Goal: Obtain resource: Download file/media

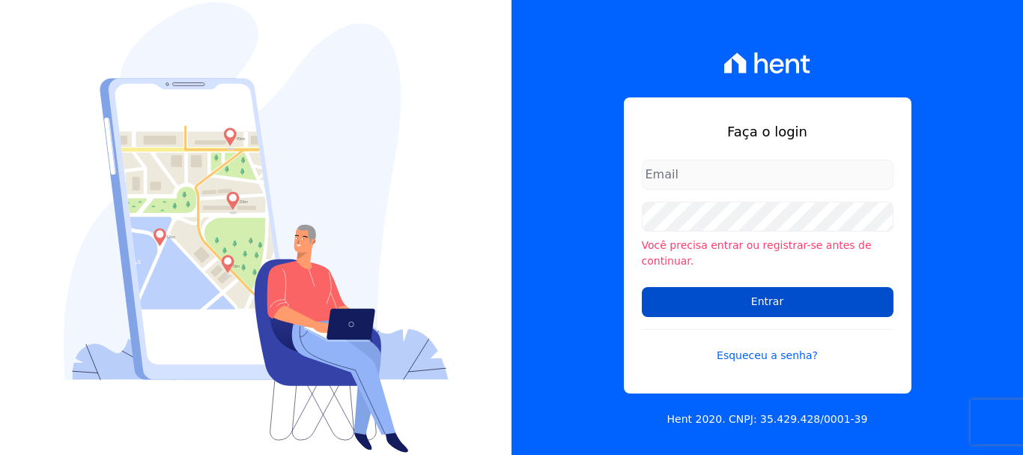
type input "ary@santuzzo.com.br"
click at [763, 294] on input "Entrar" at bounding box center [768, 302] width 252 height 30
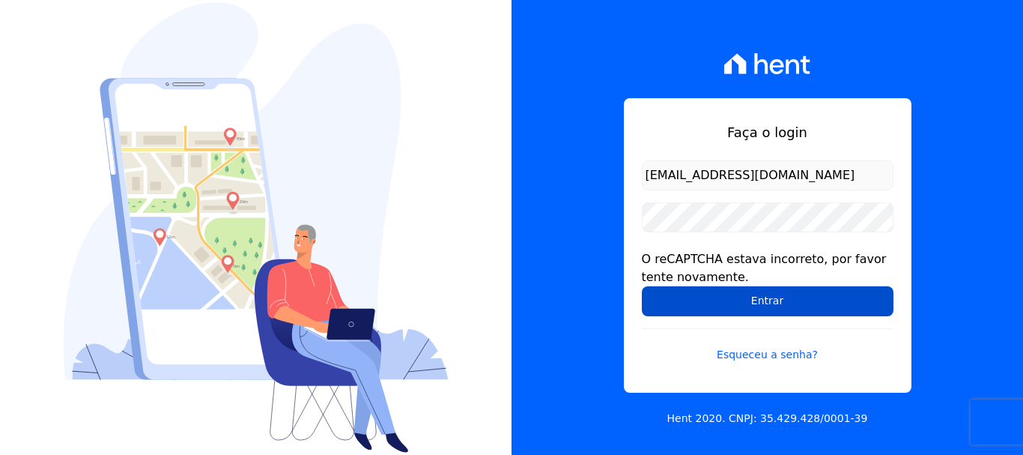
click at [765, 301] on input "Entrar" at bounding box center [768, 301] width 252 height 30
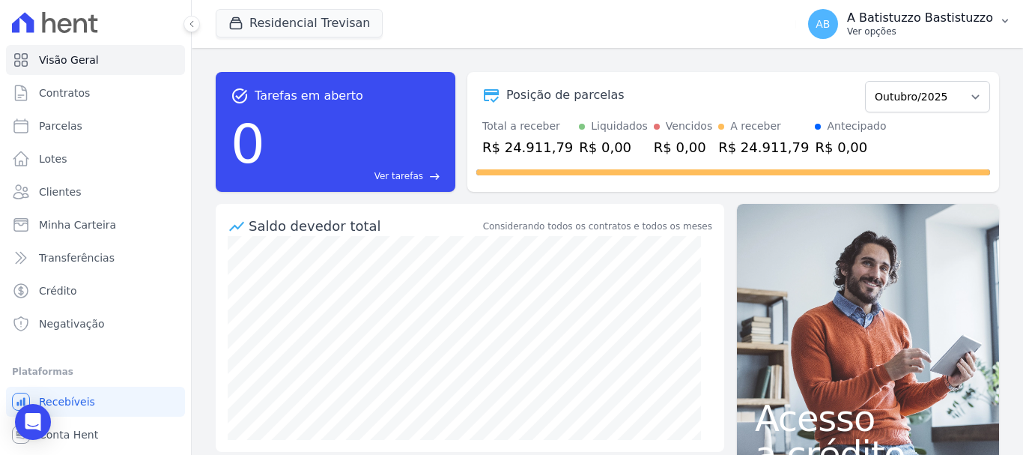
click at [830, 25] on span "AB" at bounding box center [822, 24] width 14 height 10
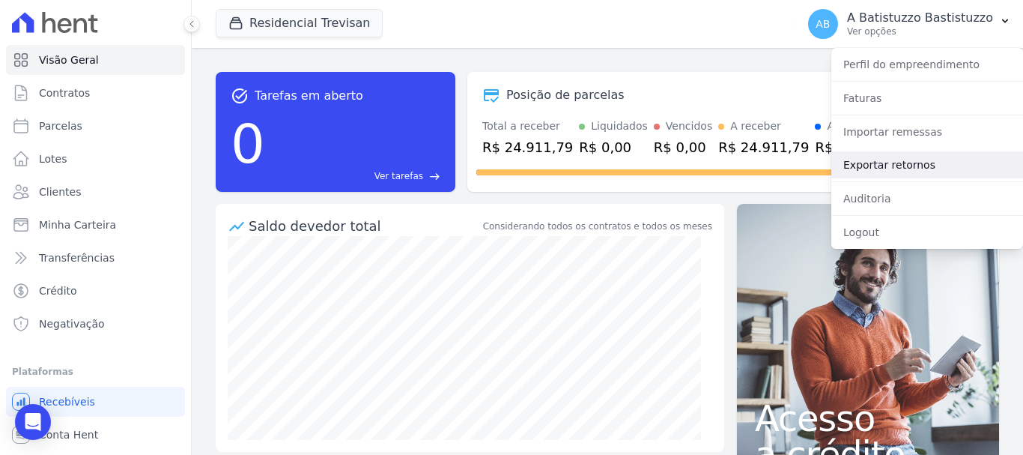
click at [855, 160] on link "Exportar retornos" at bounding box center [927, 164] width 192 height 27
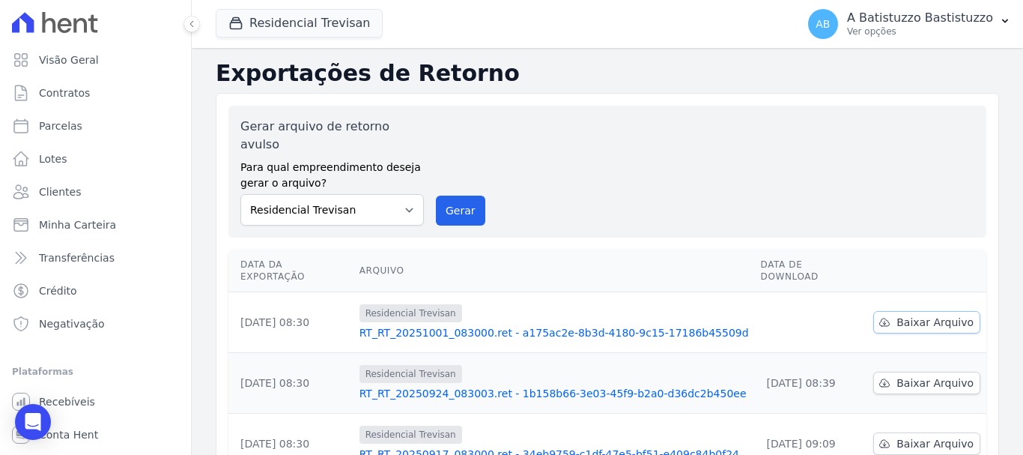
click at [906, 314] on span "Baixar Arquivo" at bounding box center [934, 321] width 77 height 15
click at [497, 325] on link "RT_RT_20251001_083000.ret - a175ac2e-8b3d-4180-9c15-17186b45509d" at bounding box center [553, 332] width 389 height 15
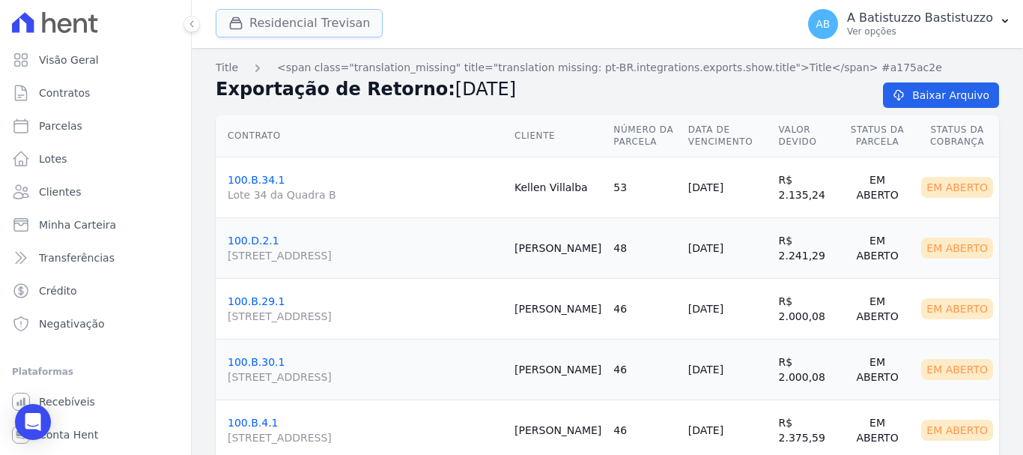
click at [279, 27] on button "Residencial Trevisan" at bounding box center [299, 23] width 167 height 28
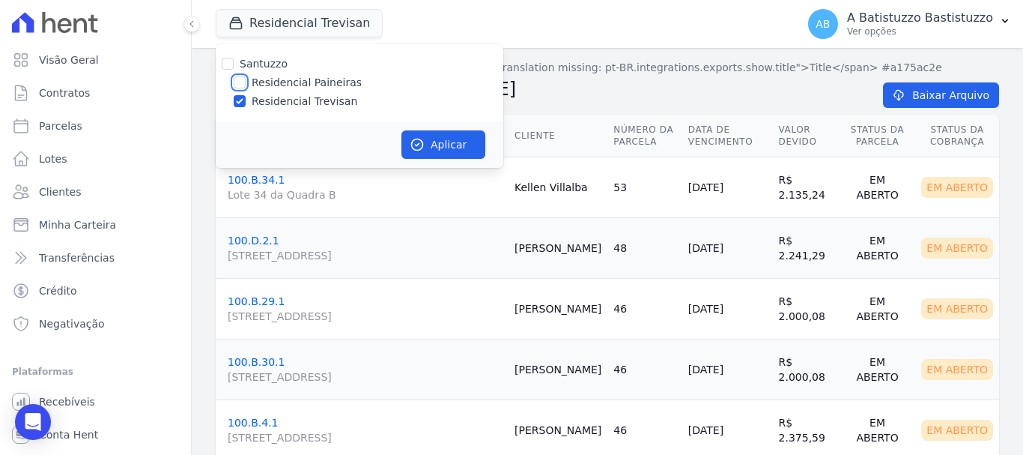
click at [243, 76] on input "Residencial Paineiras" at bounding box center [240, 82] width 12 height 12
checkbox input "true"
click at [240, 102] on input "Residencial Trevisan" at bounding box center [240, 101] width 12 height 12
checkbox input "false"
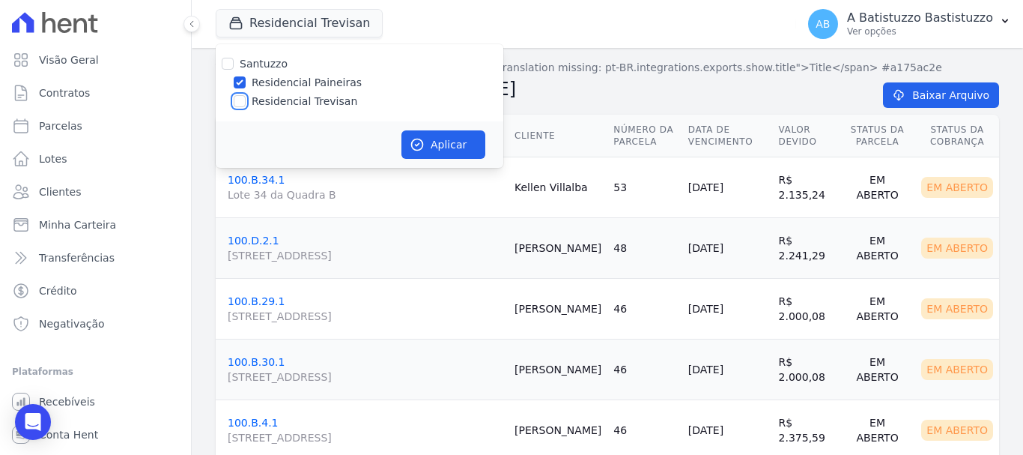
checkbox input "false"
click at [431, 144] on button "Aplicar" at bounding box center [443, 144] width 84 height 28
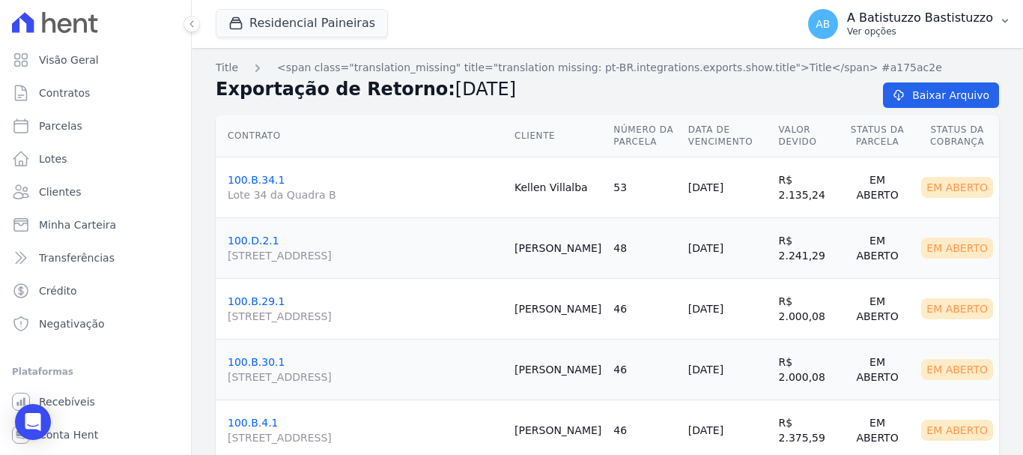
click at [830, 19] on span "AB" at bounding box center [822, 24] width 14 height 10
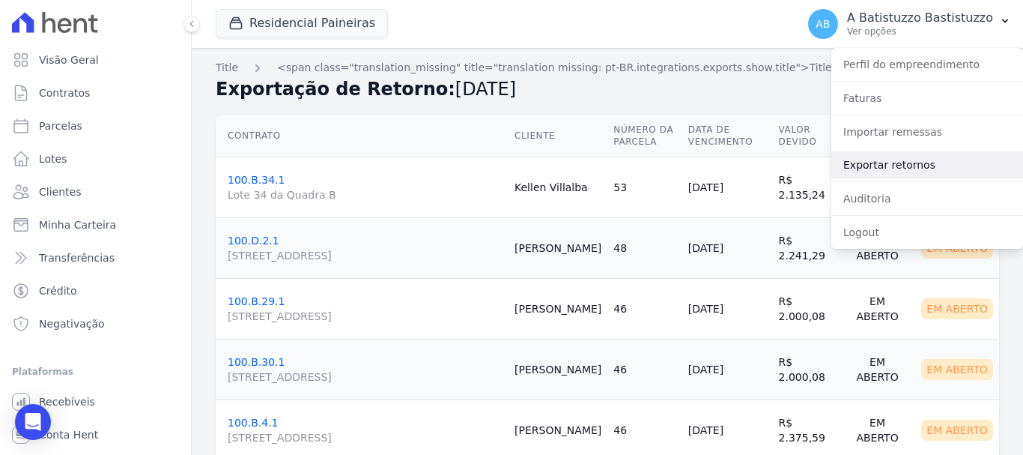
click at [856, 160] on link "Exportar retornos" at bounding box center [927, 164] width 192 height 27
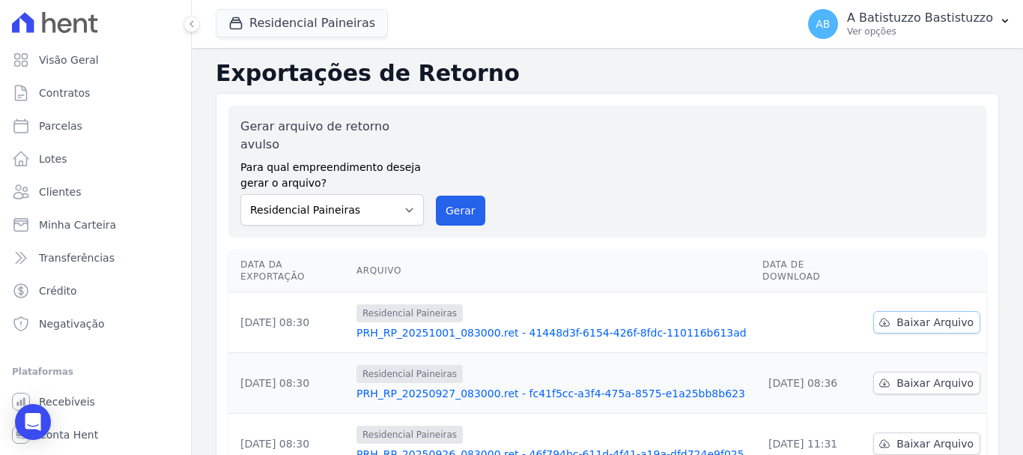
click at [903, 314] on span "Baixar Arquivo" at bounding box center [934, 321] width 77 height 15
click at [517, 325] on link "PRH_RP_20251001_083000.ret - 41448d3f-6154-426f-8fdc-110116b613ad" at bounding box center [553, 332] width 394 height 15
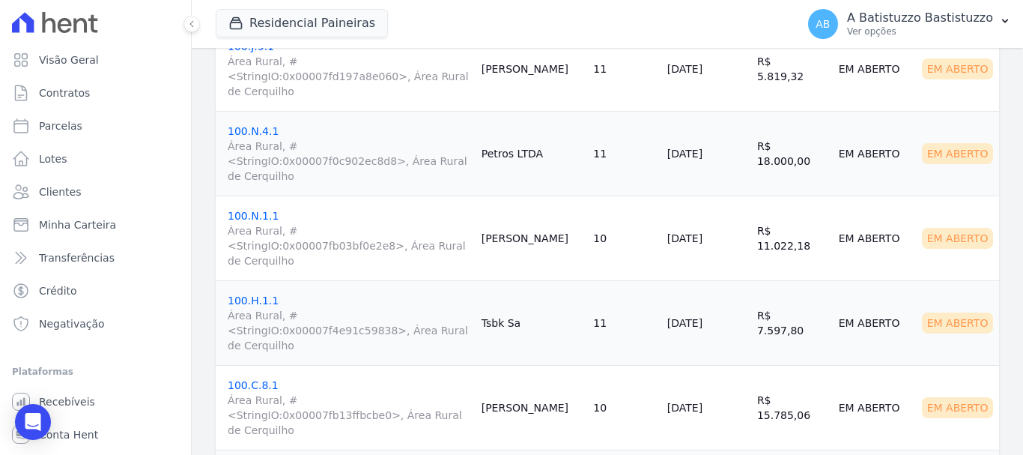
scroll to position [2029, 0]
